Goal: Find specific fact: Find specific fact

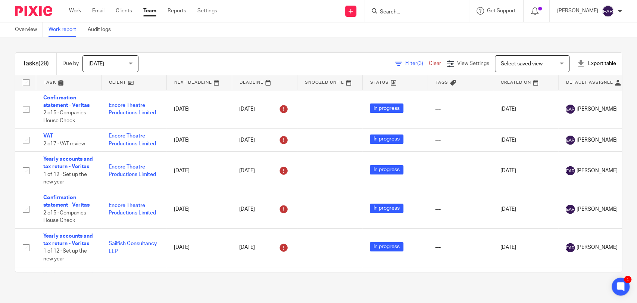
click at [380, 9] on input "Search" at bounding box center [412, 12] width 67 height 7
type input "[PERSON_NAME]"
click button "submit" at bounding box center [0, 0] width 0 height 0
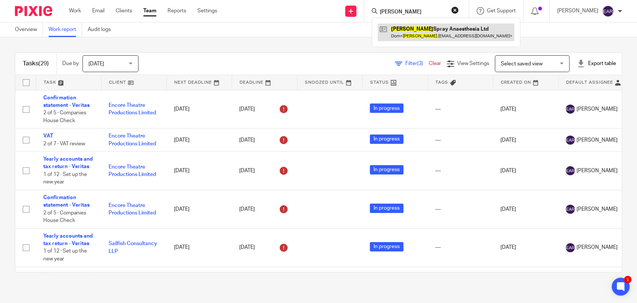
click at [408, 30] on link at bounding box center [446, 32] width 137 height 17
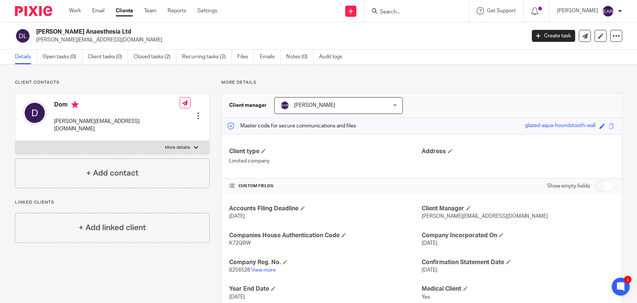
click at [243, 269] on span "8256528" at bounding box center [239, 269] width 21 height 5
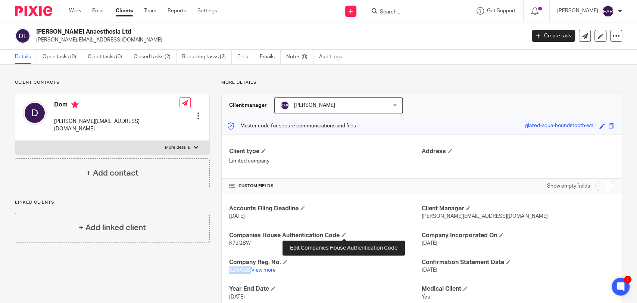
copy p "8256528"
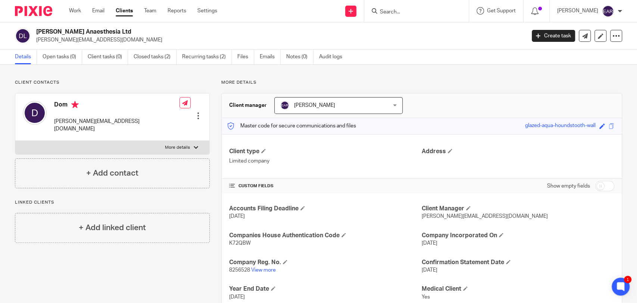
click at [249, 242] on p "K72QBW" at bounding box center [325, 242] width 193 height 7
click at [245, 242] on span "K72QBW" at bounding box center [240, 242] width 22 height 5
copy span "K72QBW"
